Goal: Find specific page/section: Find specific page/section

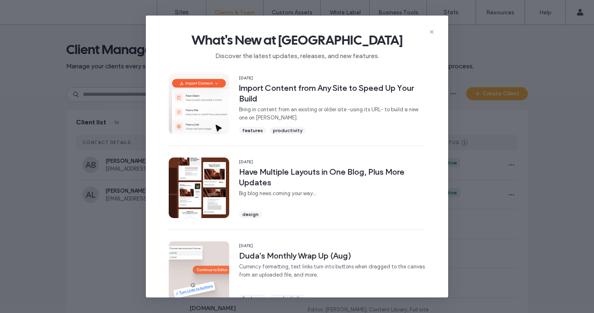
click at [431, 31] on icon at bounding box center [432, 32] width 7 height 7
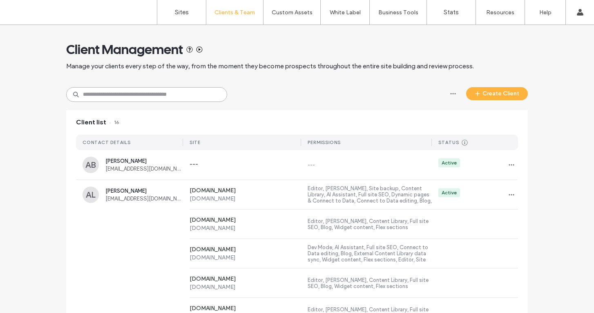
click at [164, 96] on input at bounding box center [146, 94] width 161 height 15
type input "*"
click at [170, 16] on link "Sites" at bounding box center [181, 12] width 49 height 25
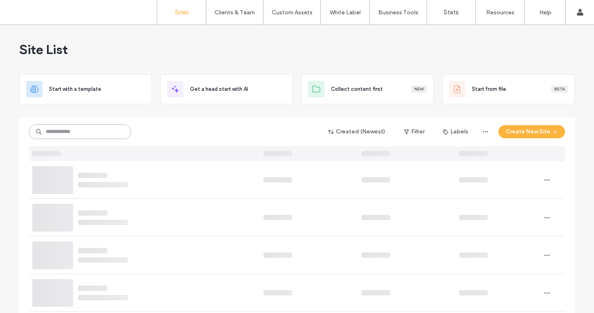
click at [98, 128] on input at bounding box center [80, 131] width 102 height 15
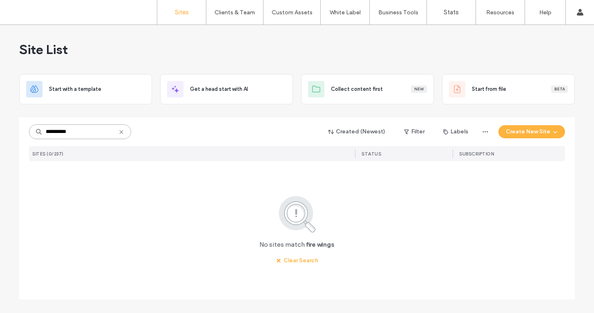
click at [92, 131] on input "**********" at bounding box center [80, 131] width 102 height 15
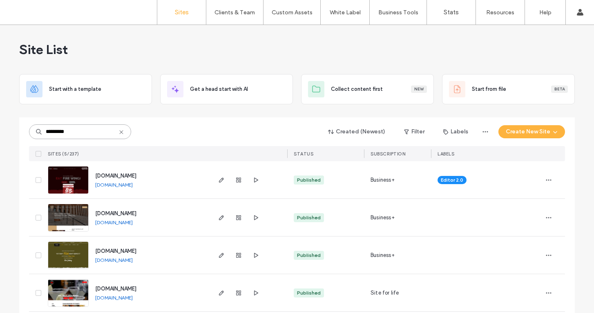
type input "*********"
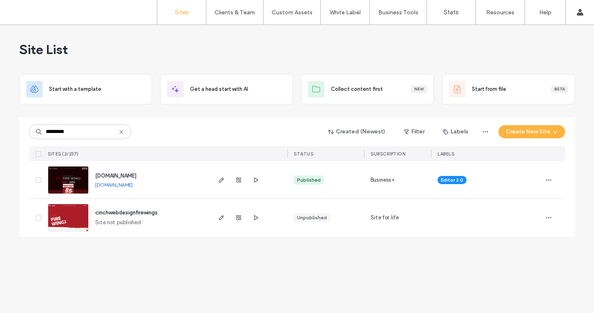
click at [78, 171] on img at bounding box center [68, 194] width 40 height 56
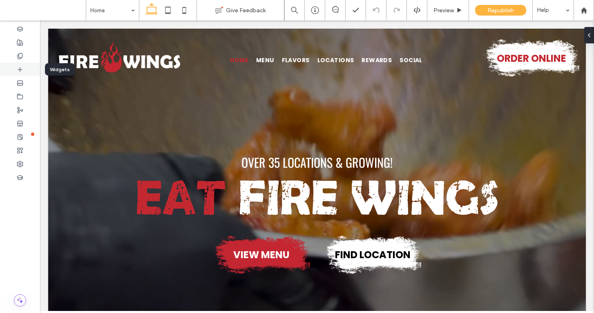
click at [20, 69] on use at bounding box center [20, 69] width 4 height 4
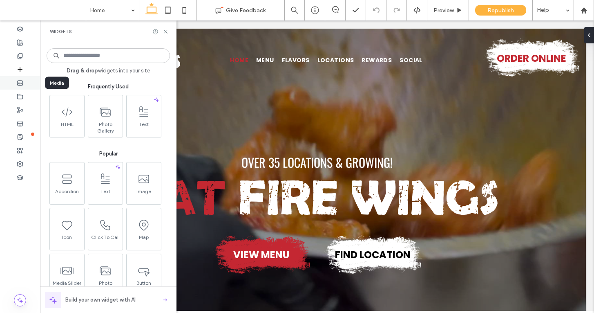
click at [22, 81] on icon at bounding box center [20, 83] width 7 height 7
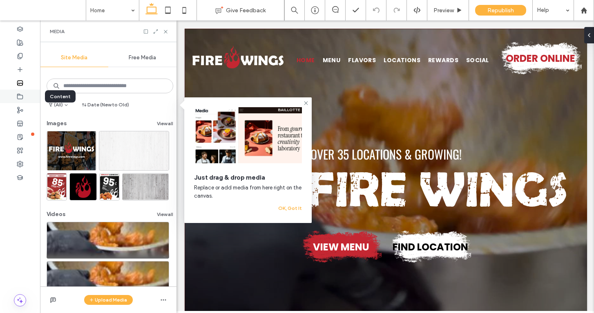
click at [22, 99] on icon at bounding box center [20, 96] width 7 height 7
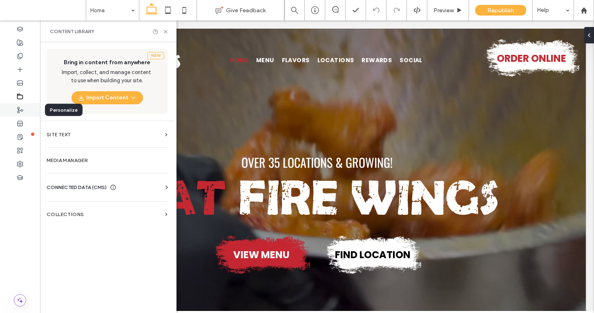
click at [22, 106] on div at bounding box center [20, 109] width 40 height 13
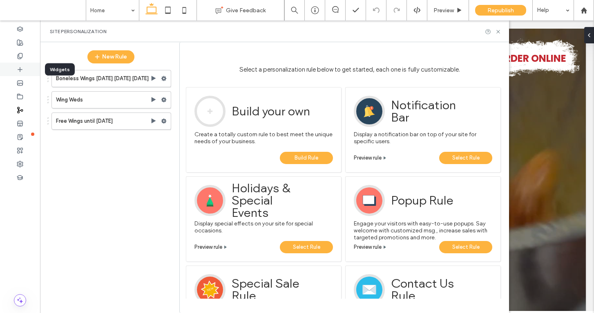
click at [27, 69] on div at bounding box center [20, 69] width 40 height 13
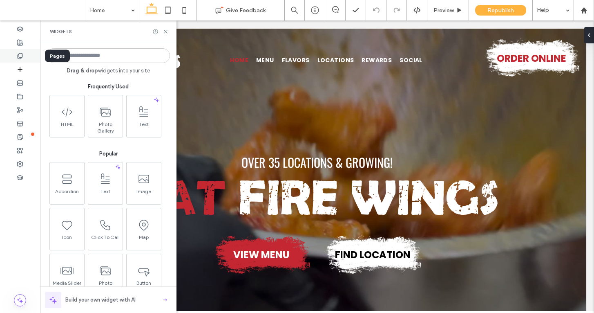
click at [22, 54] on use at bounding box center [20, 55] width 4 height 5
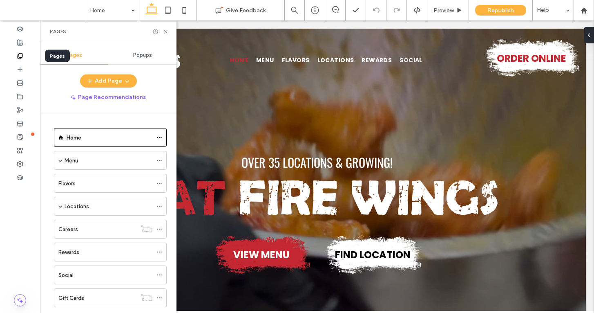
click at [22, 54] on use at bounding box center [20, 55] width 4 height 5
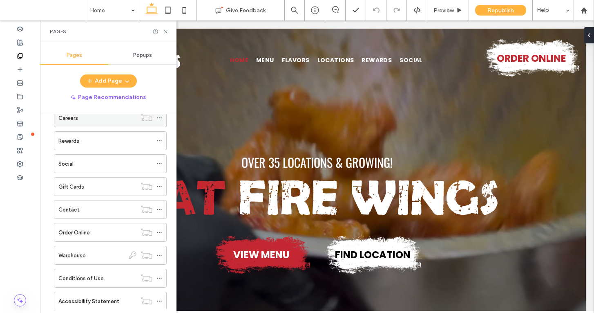
scroll to position [133, 0]
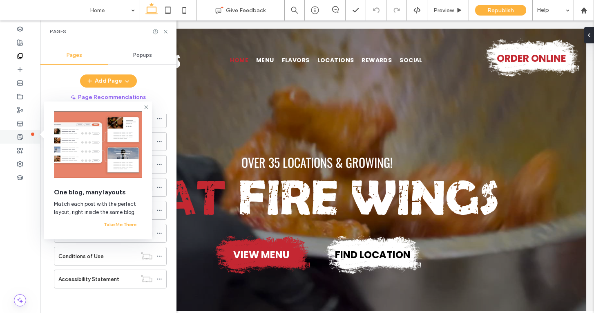
click at [24, 139] on div at bounding box center [20, 136] width 40 height 13
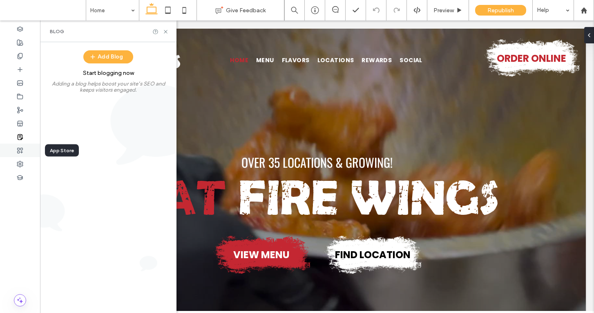
click at [21, 147] on icon at bounding box center [20, 150] width 7 height 7
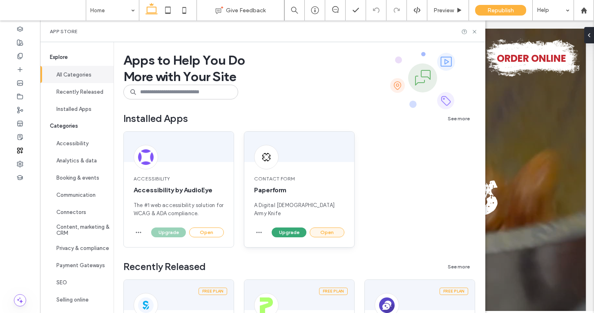
click at [314, 232] on button "Open" at bounding box center [327, 232] width 35 height 10
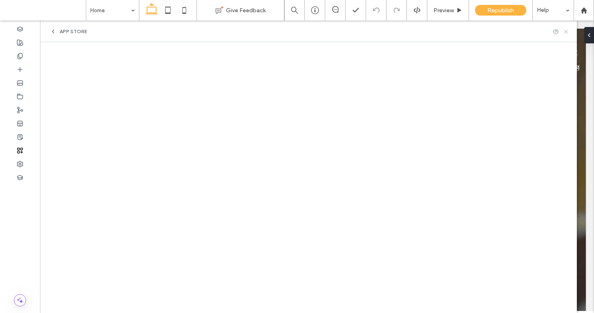
click at [567, 30] on icon at bounding box center [566, 32] width 6 height 6
